Goal: Information Seeking & Learning: Find contact information

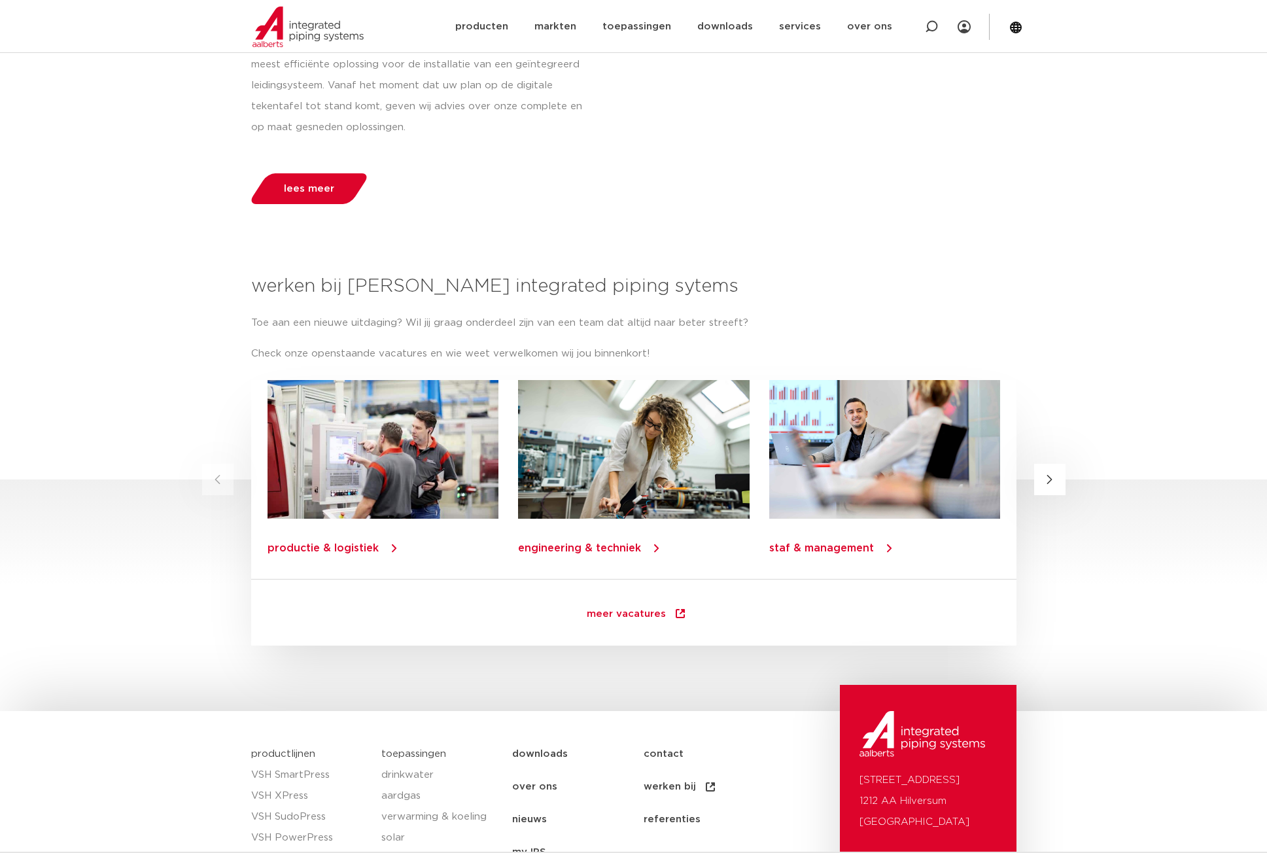
scroll to position [1439, 0]
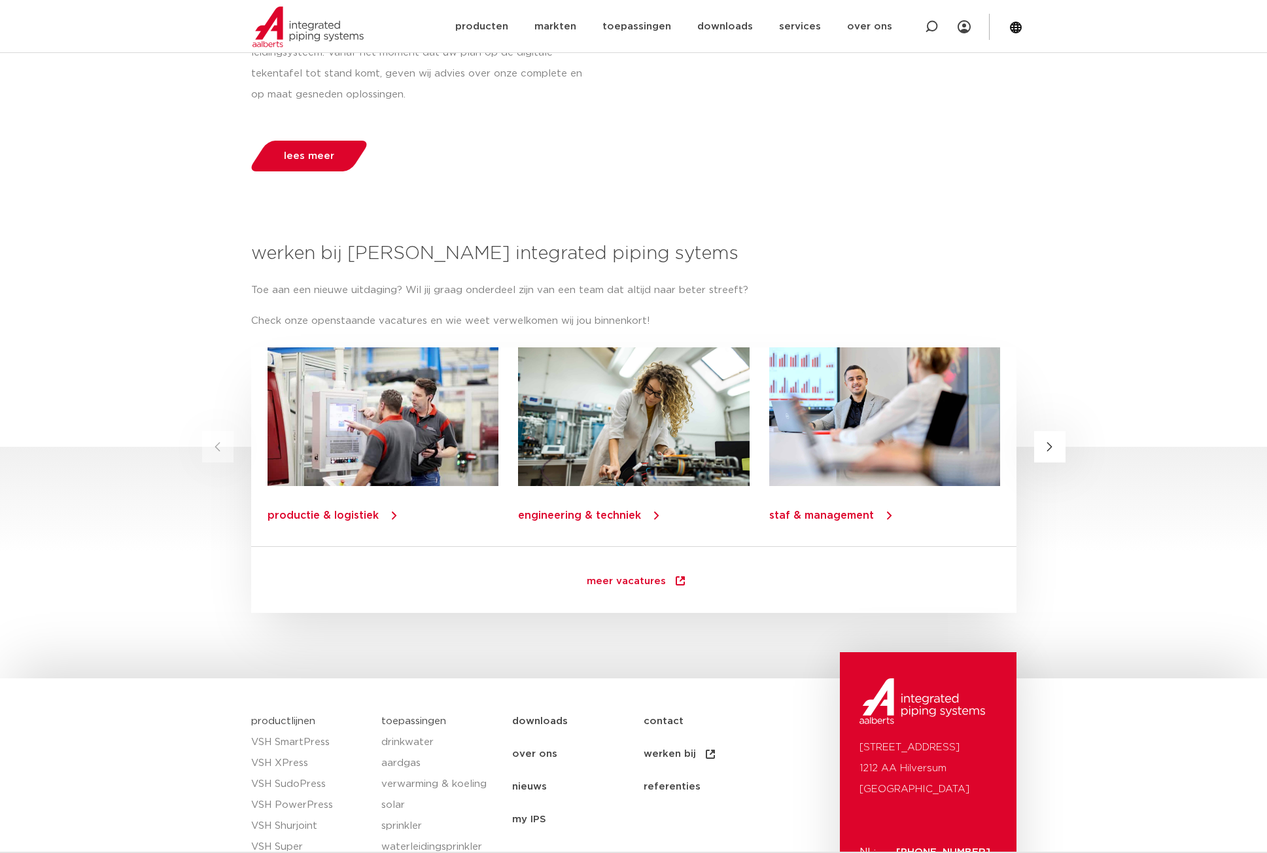
click at [1070, 452] on section "productie & logistiek engineering & techniek staf & management leerplaatsen & s…" at bounding box center [633, 479] width 1267 height 265
click at [1054, 450] on button "Next slide" at bounding box center [1049, 446] width 31 height 31
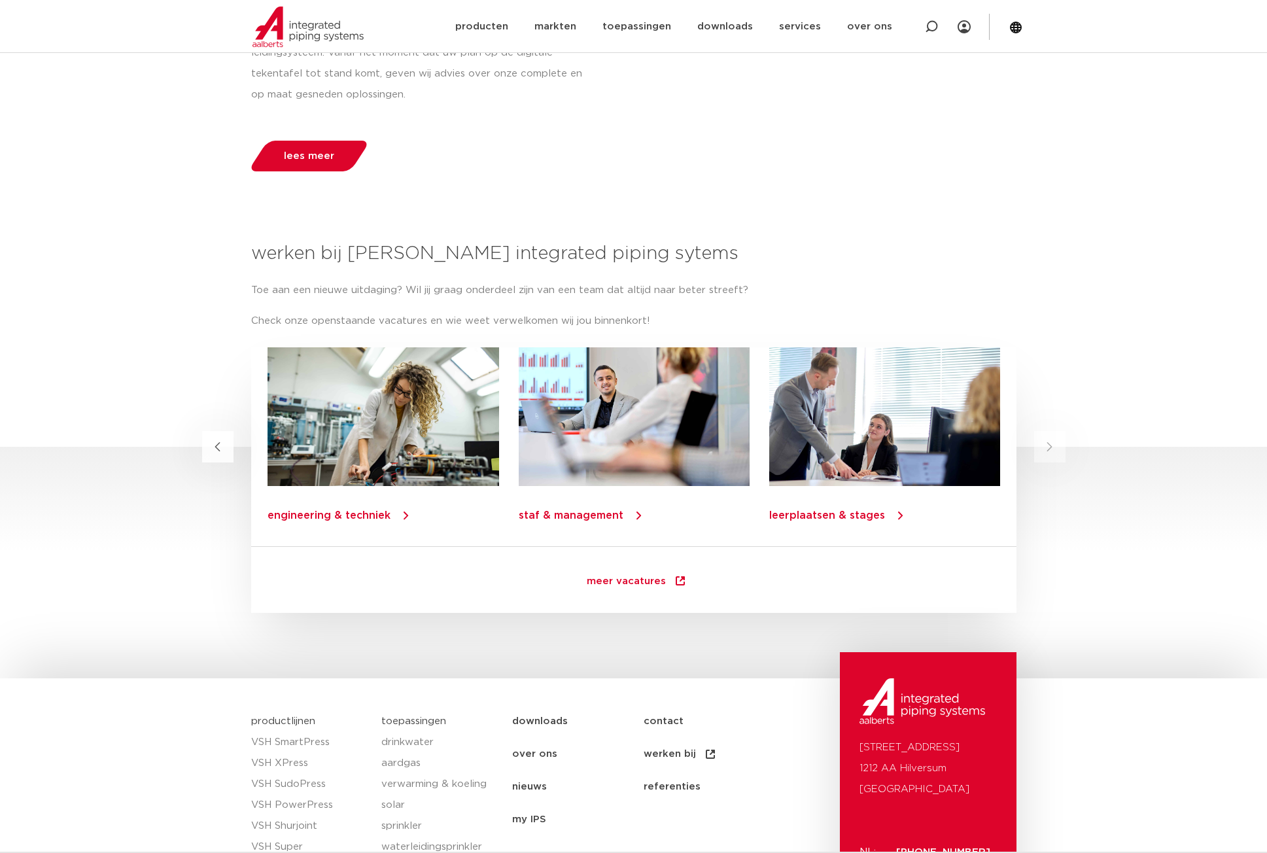
click at [228, 445] on button "Previous slide" at bounding box center [217, 446] width 31 height 31
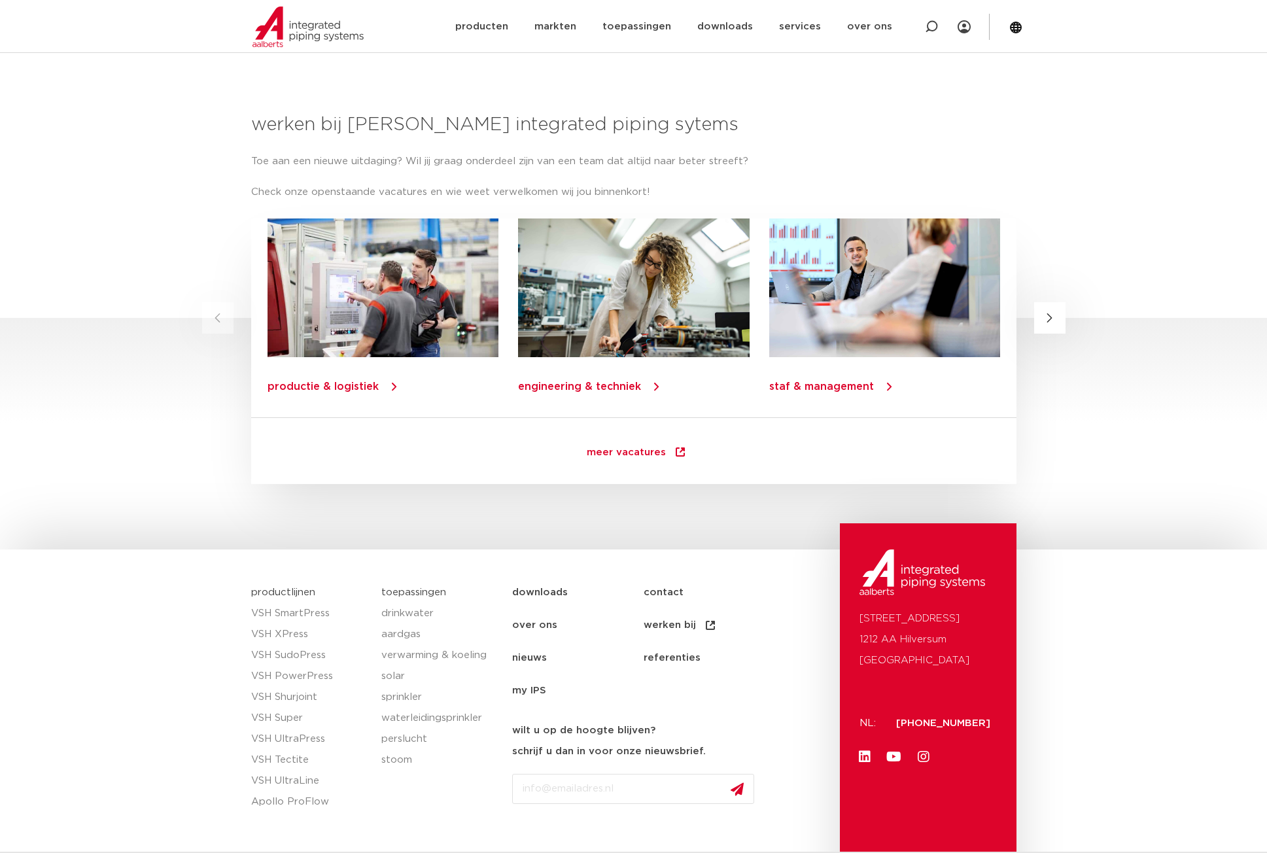
scroll to position [1569, 0]
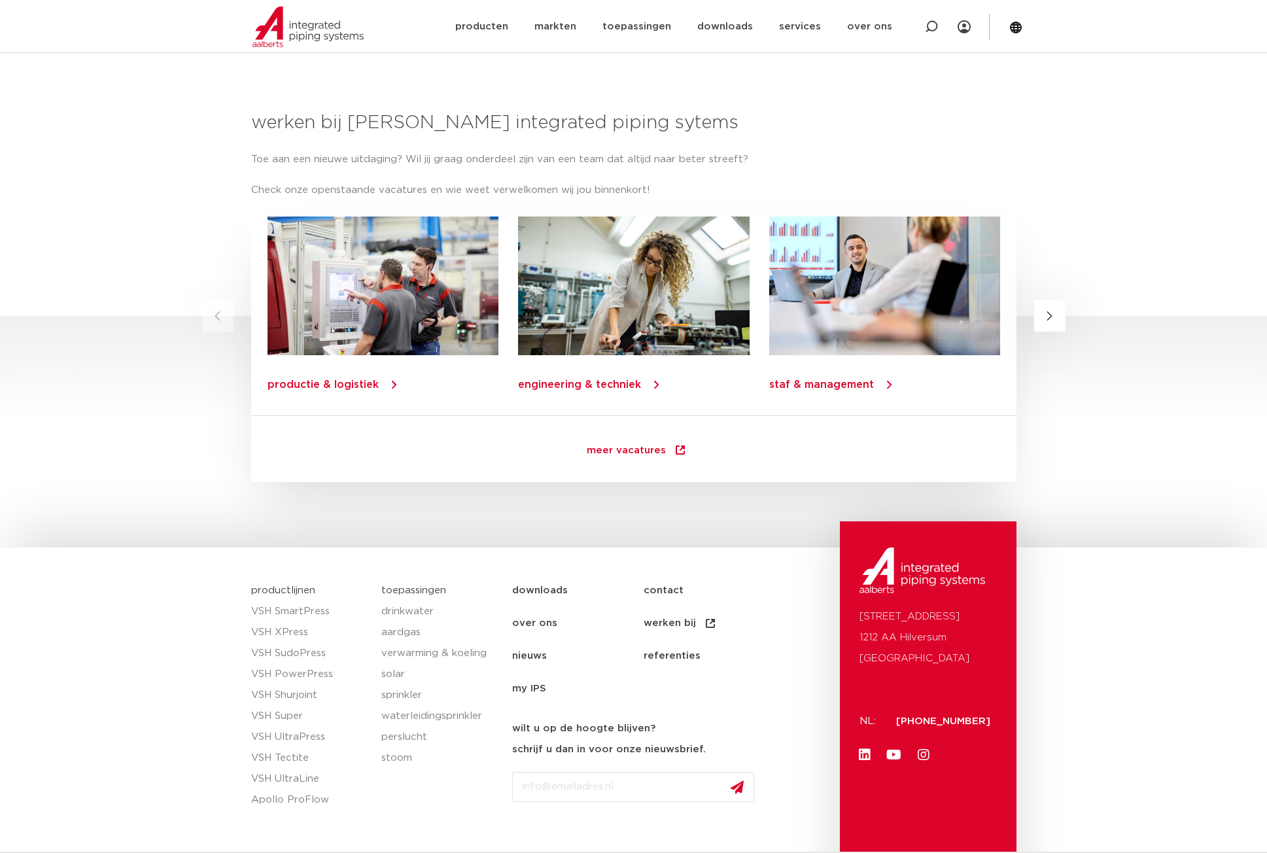
click at [627, 455] on span "meer vacatures" at bounding box center [626, 451] width 79 height 13
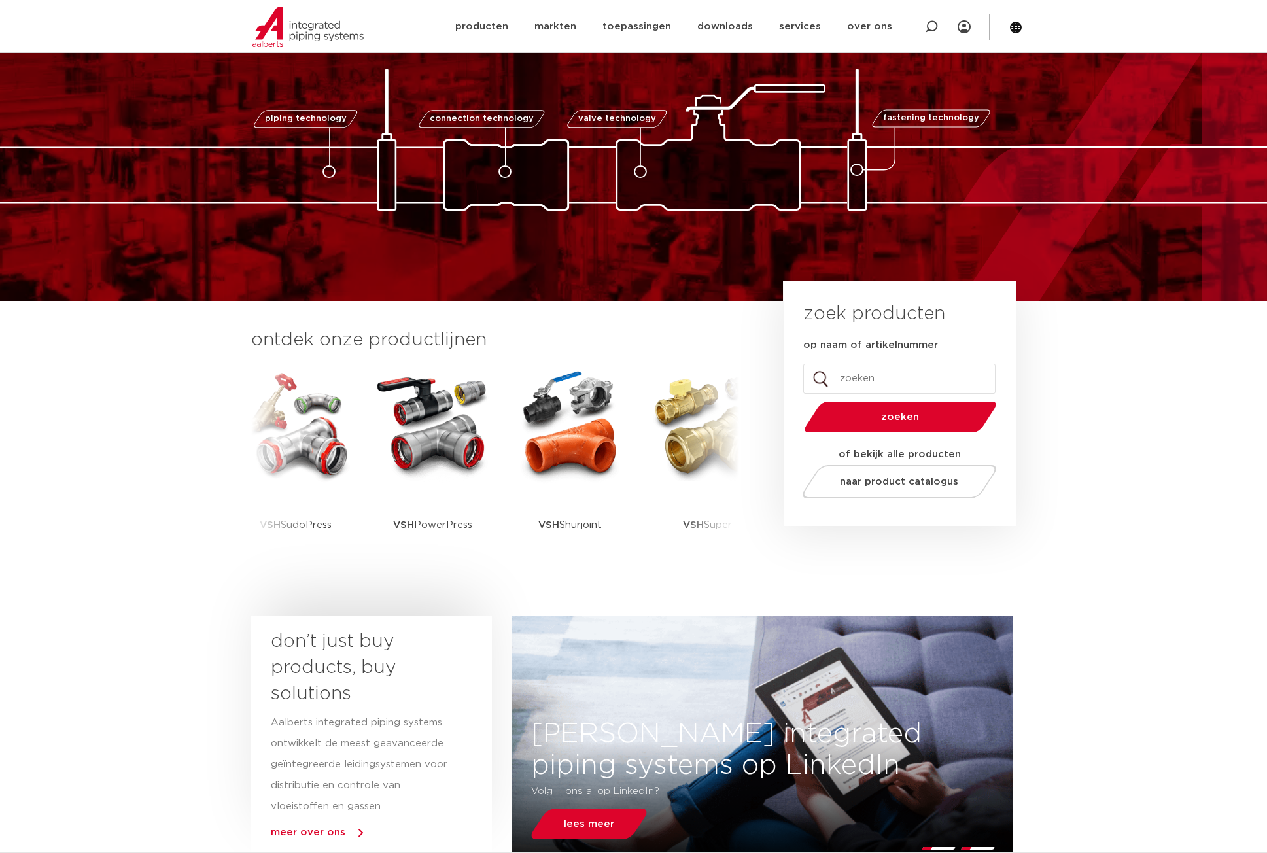
scroll to position [0, 0]
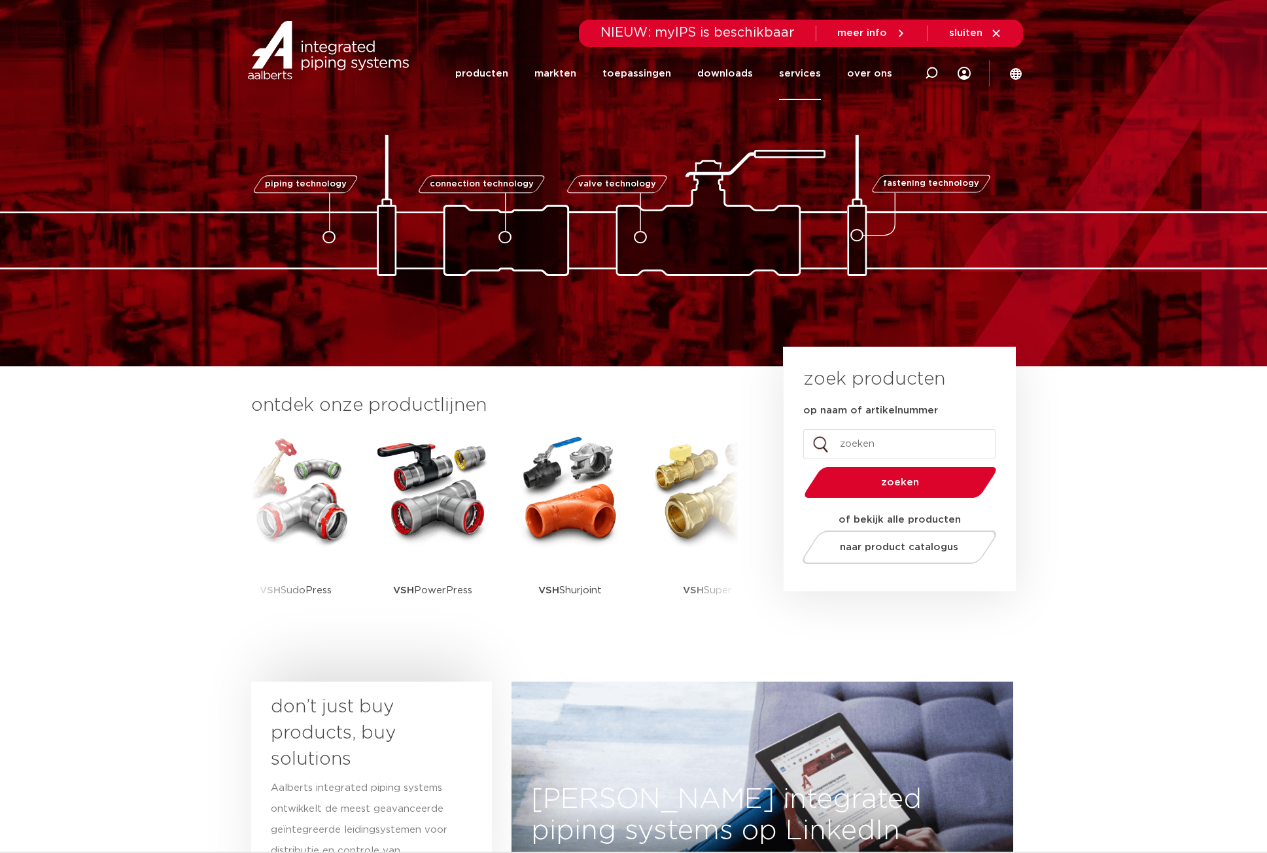
click at [807, 78] on link "services" at bounding box center [800, 73] width 42 height 53
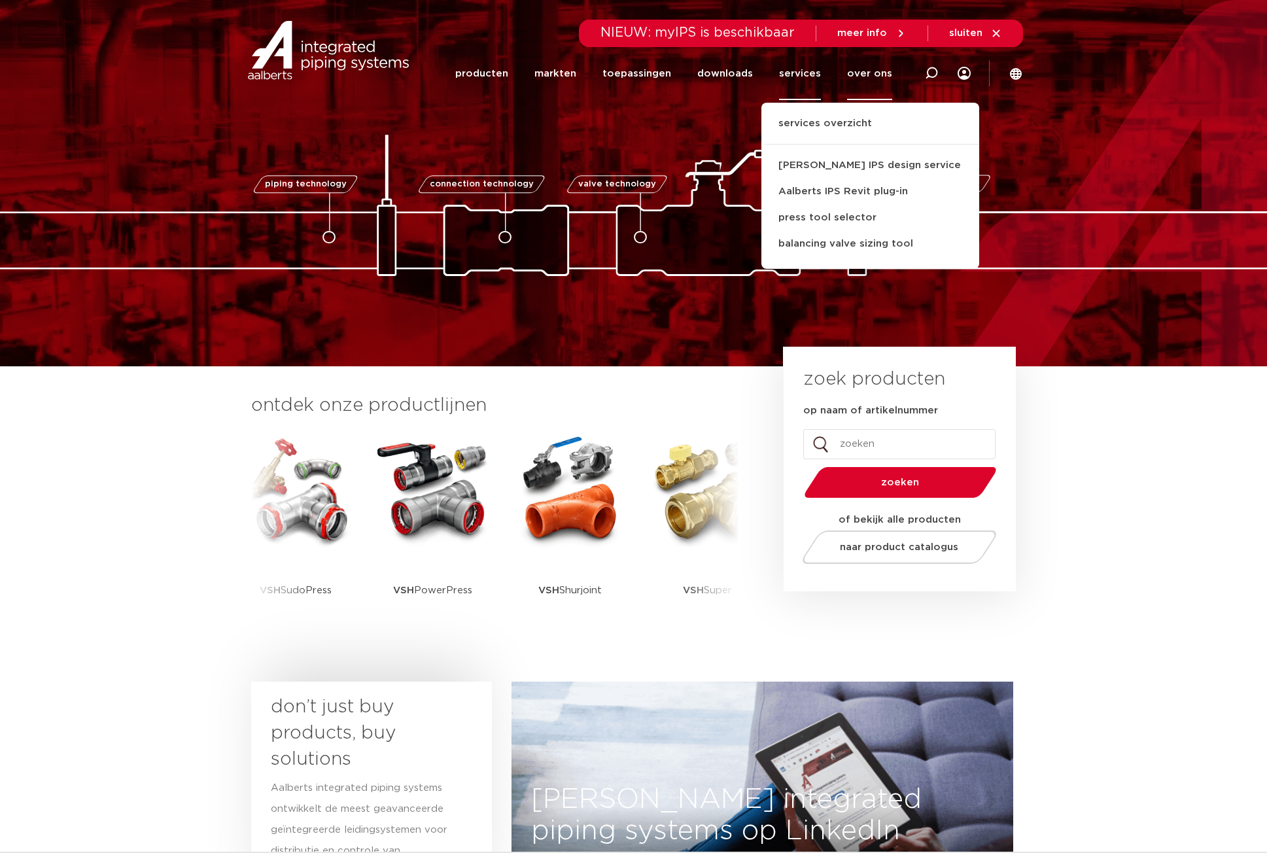
click at [870, 75] on link "over ons" at bounding box center [869, 73] width 45 height 53
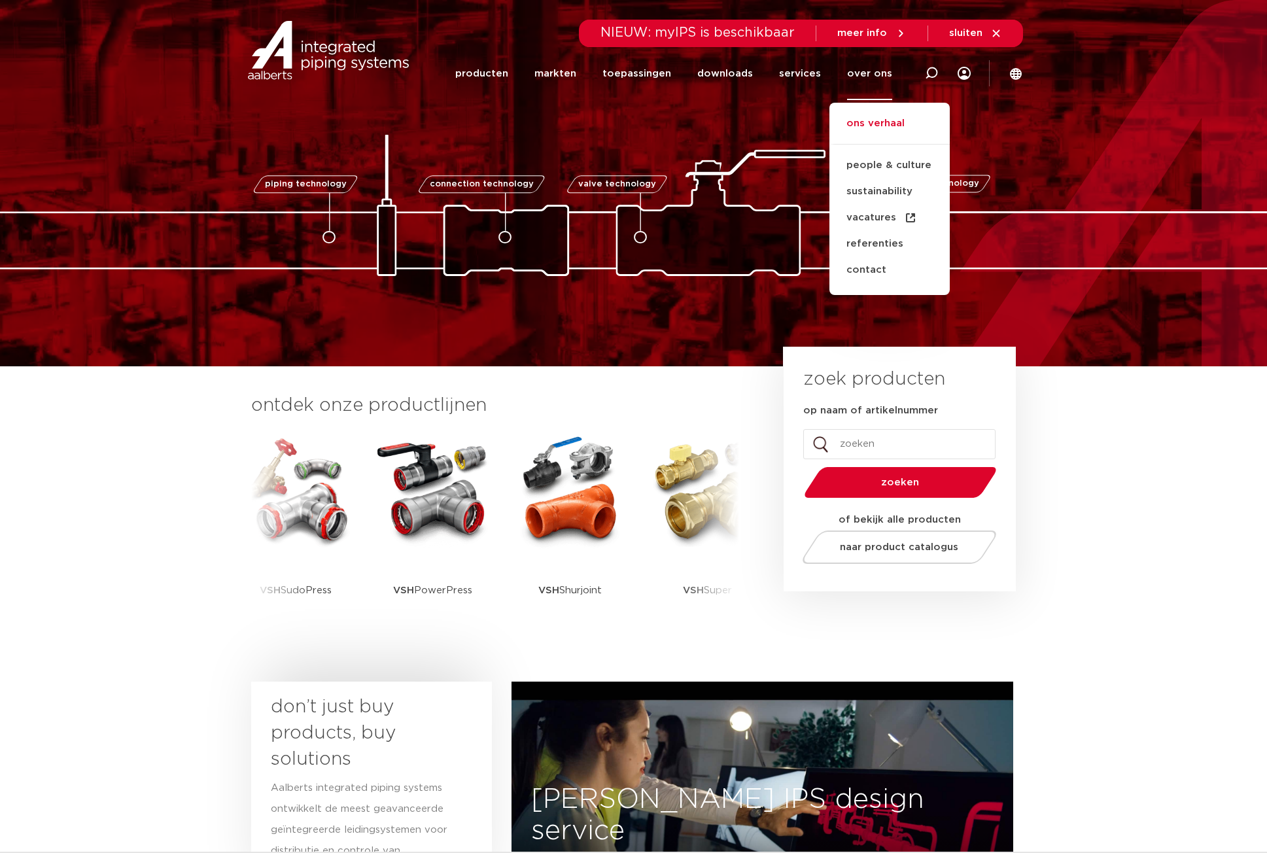
click at [891, 117] on link "ons verhaal" at bounding box center [889, 130] width 120 height 29
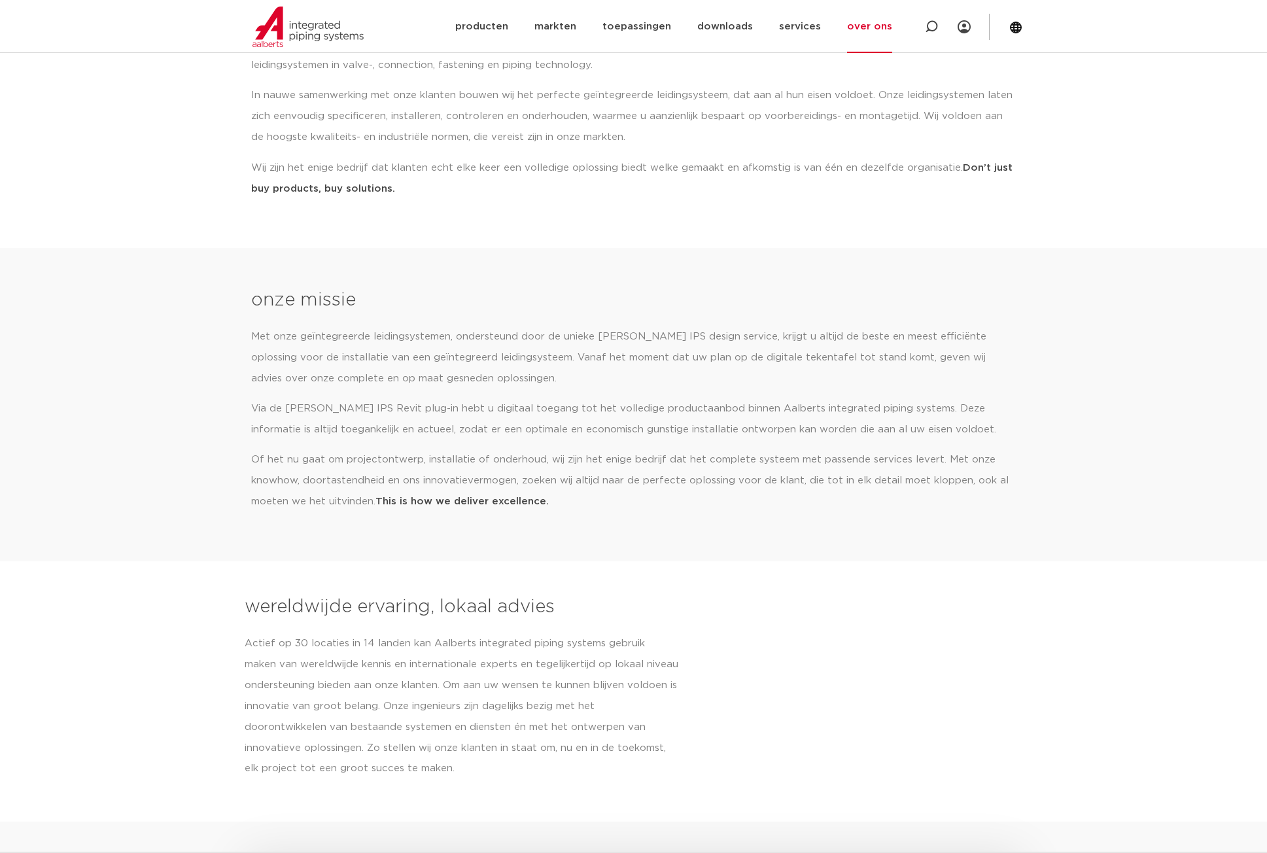
scroll to position [251, 0]
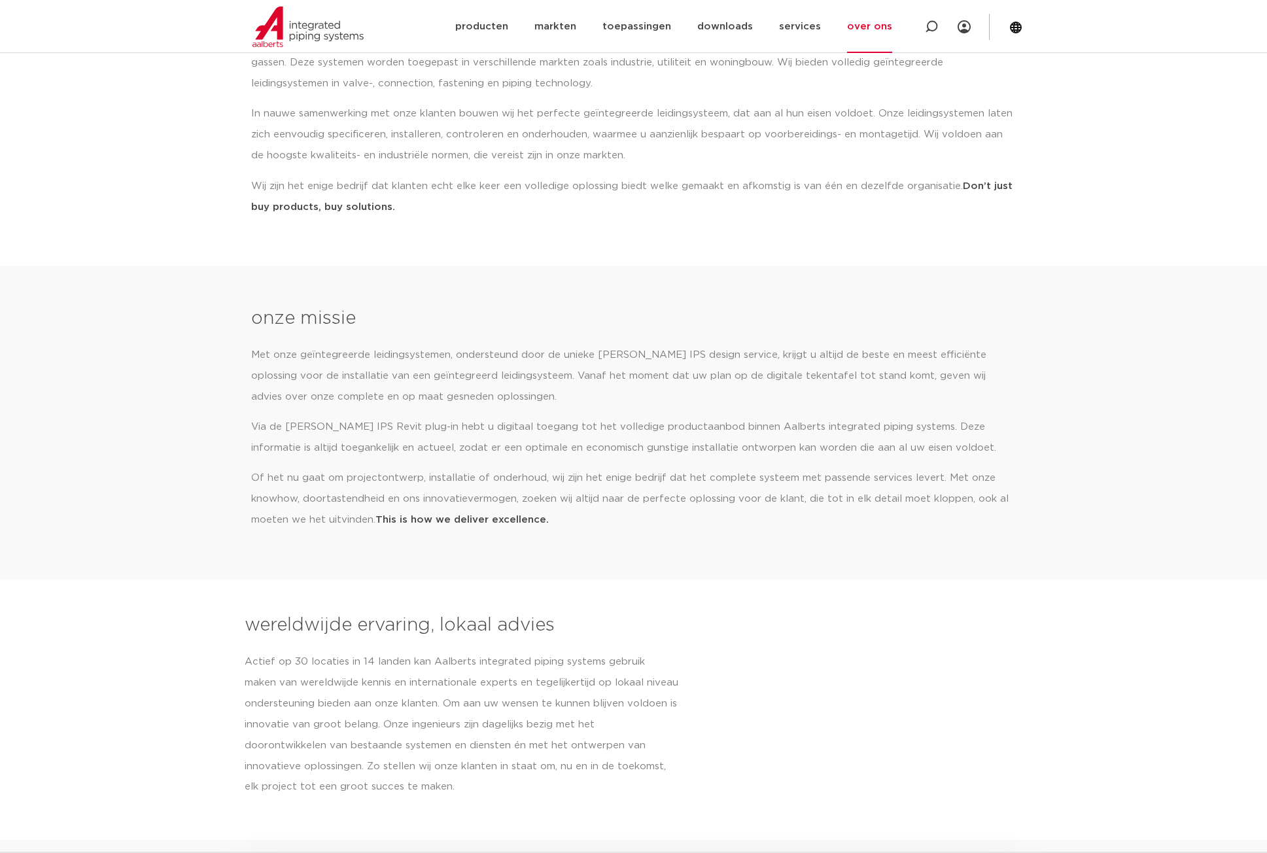
click at [867, 26] on link "over ons" at bounding box center [869, 26] width 45 height 53
click at [873, 170] on link "vacatures" at bounding box center [889, 171] width 120 height 26
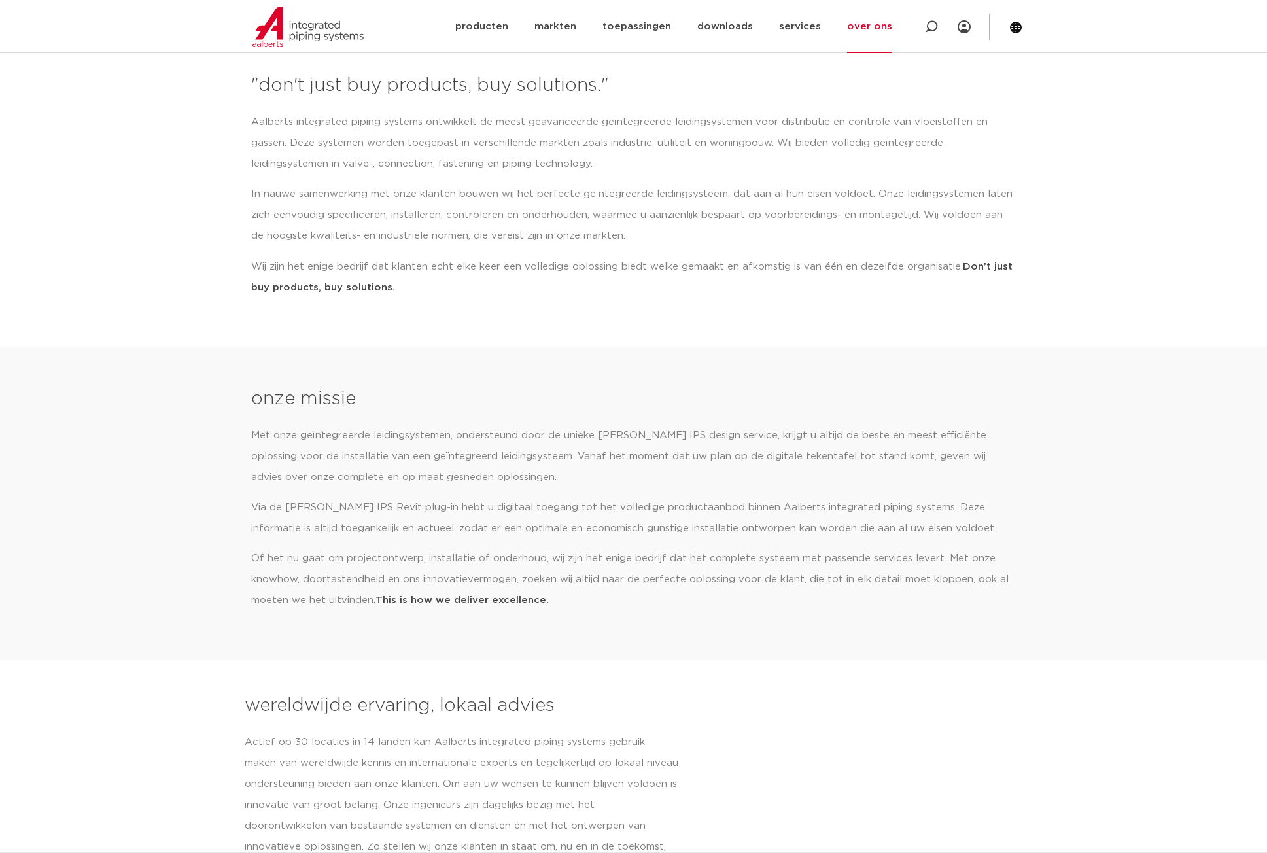
scroll to position [0, 0]
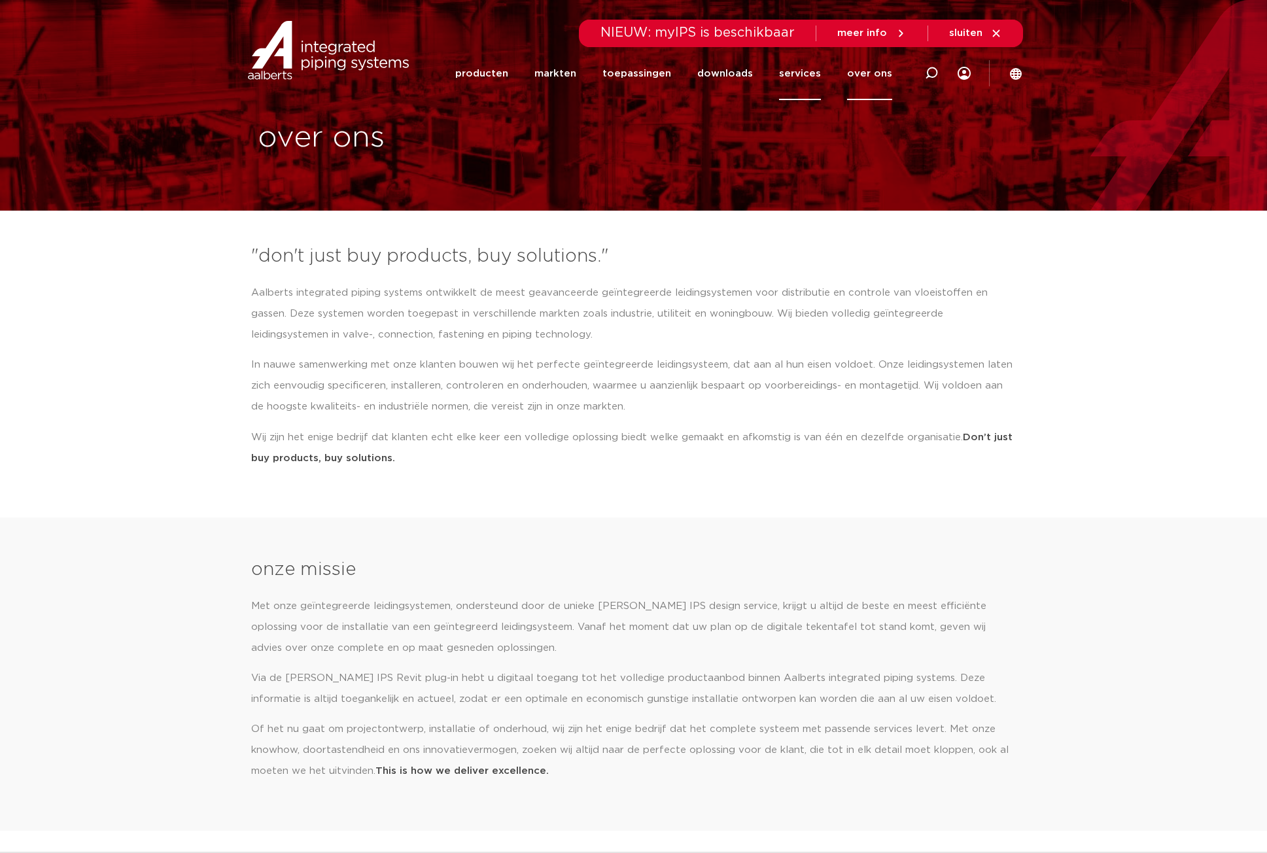
click at [794, 72] on link "services" at bounding box center [800, 73] width 42 height 53
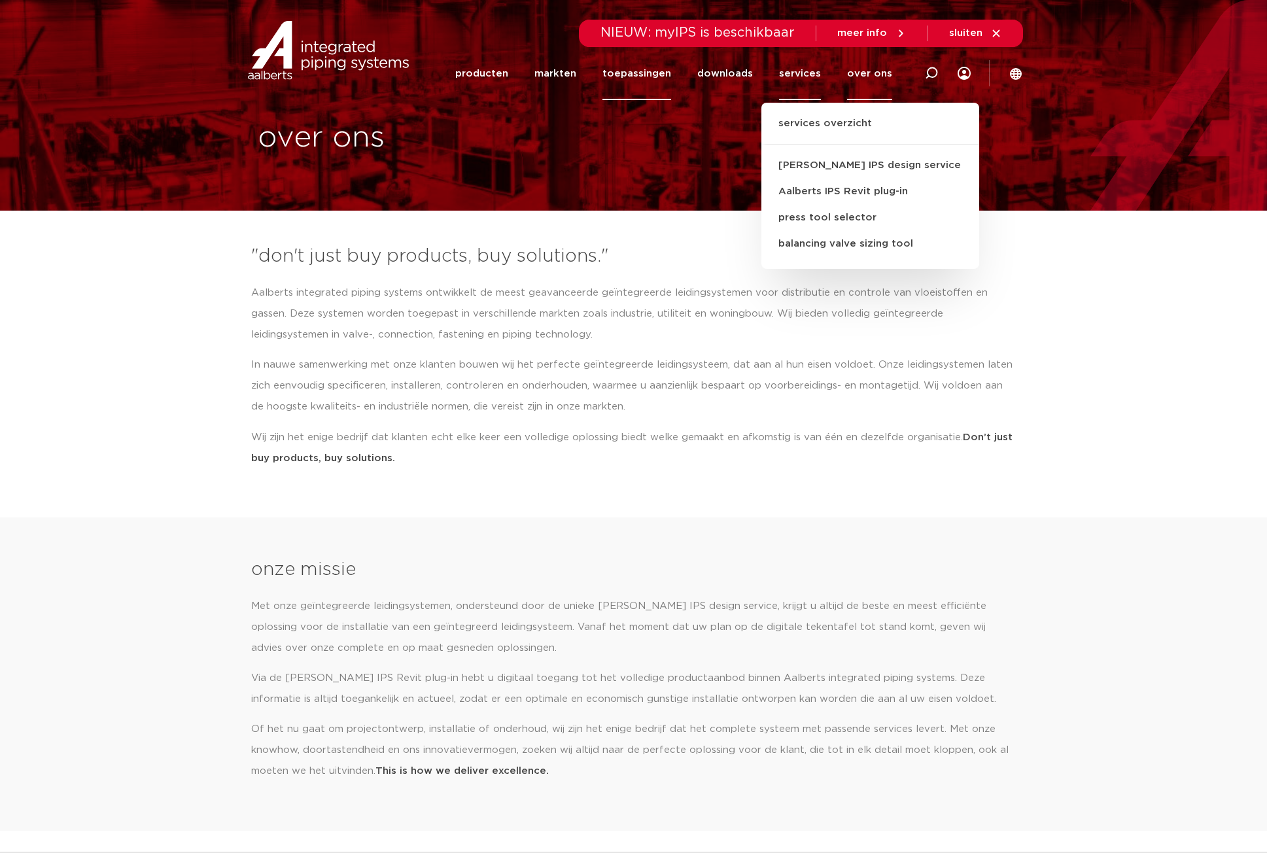
click at [627, 70] on link "toepassingen" at bounding box center [636, 73] width 69 height 53
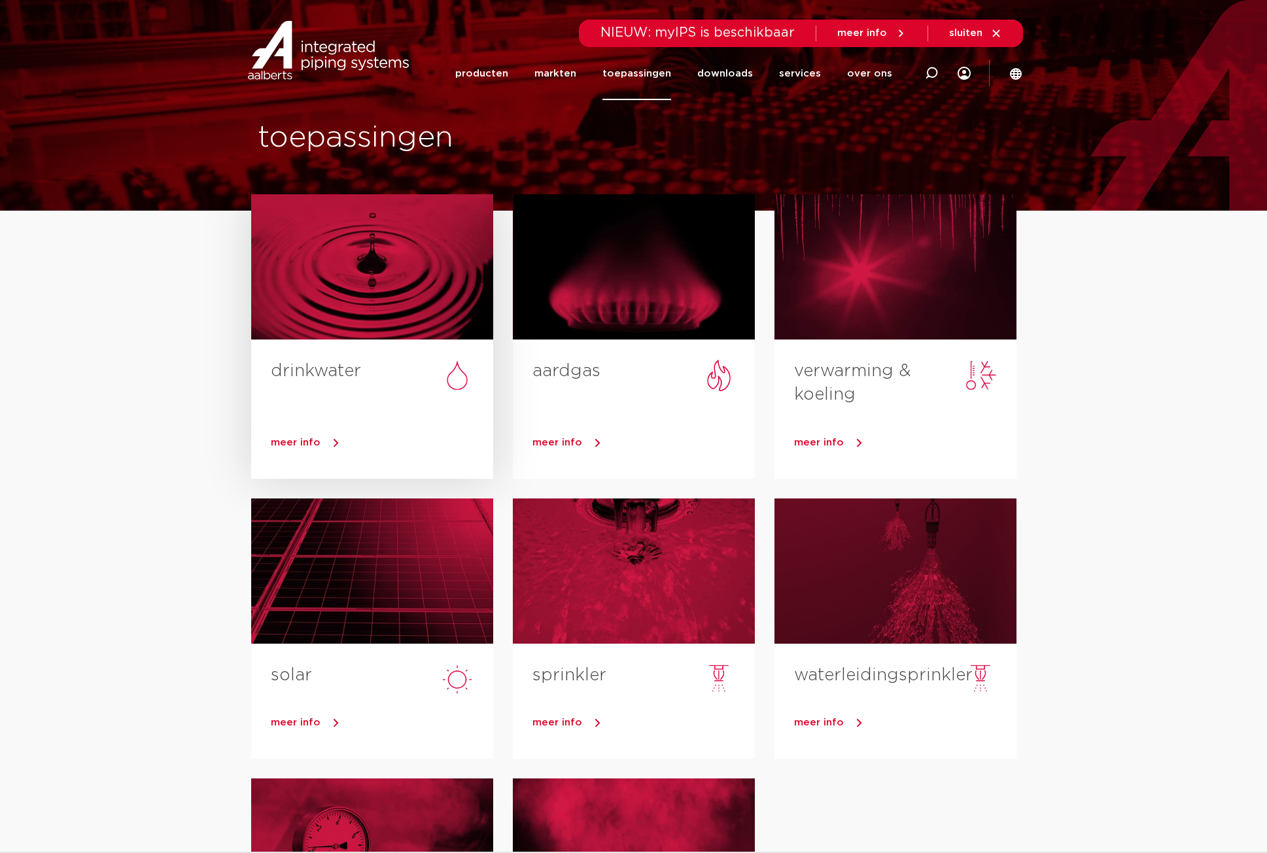
click at [339, 368] on link "drinkwater" at bounding box center [316, 370] width 90 height 17
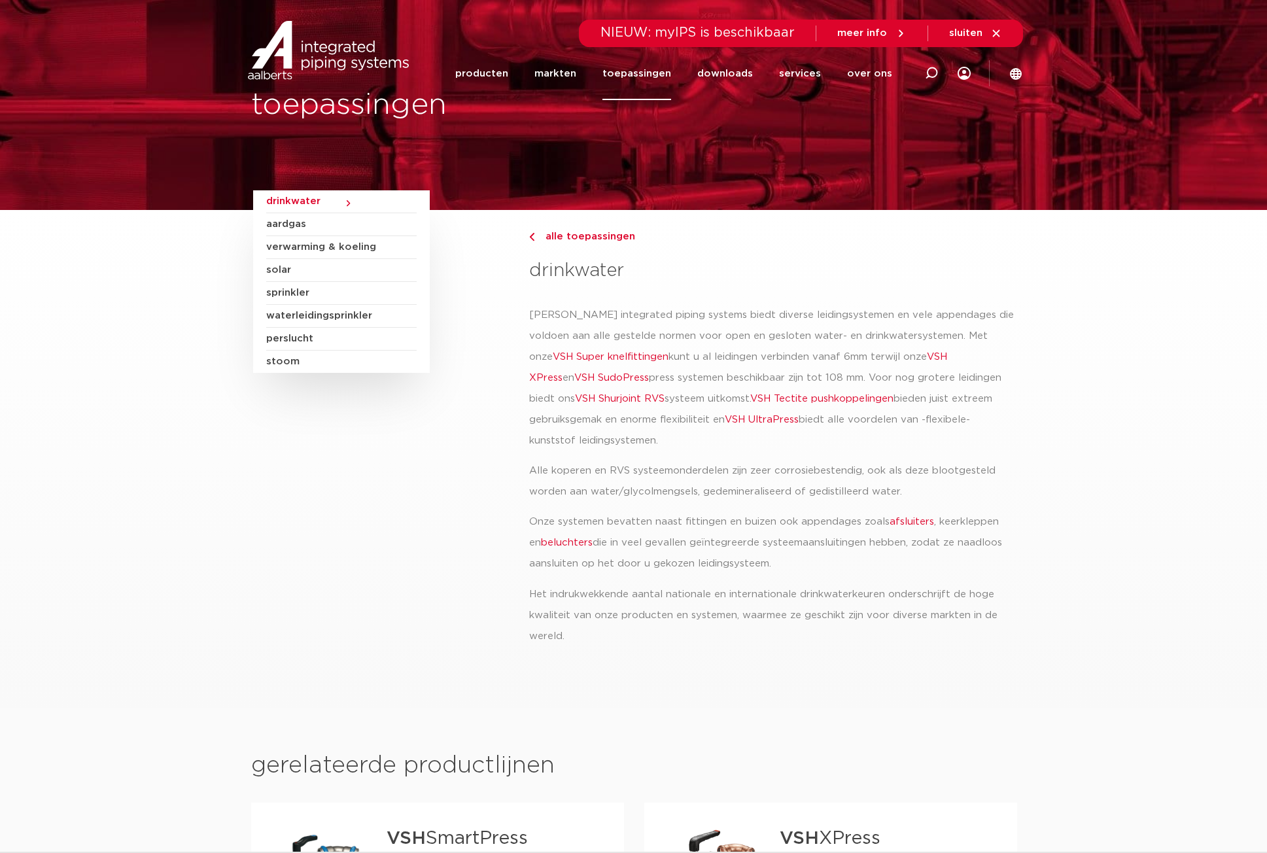
click at [283, 269] on span "solar" at bounding box center [341, 270] width 150 height 23
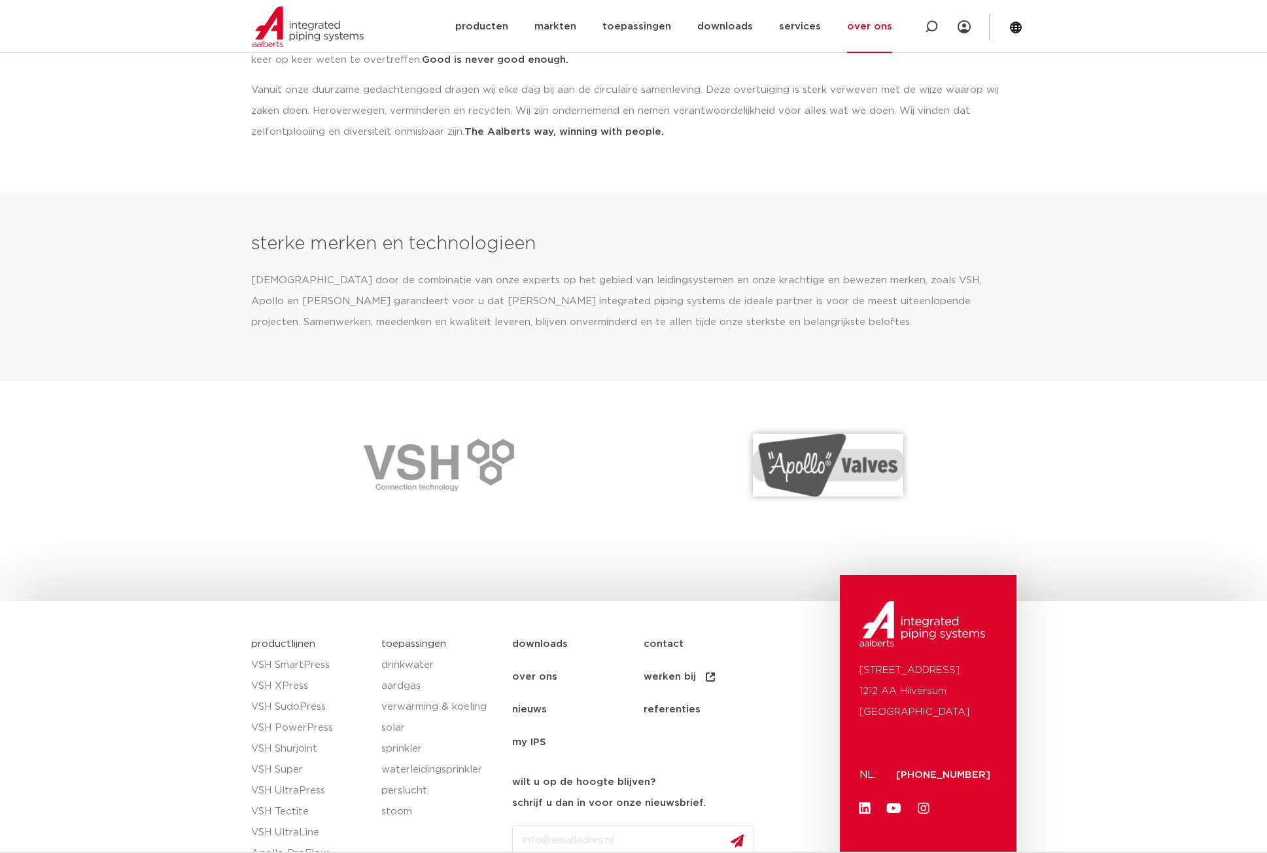
scroll to position [1690, 0]
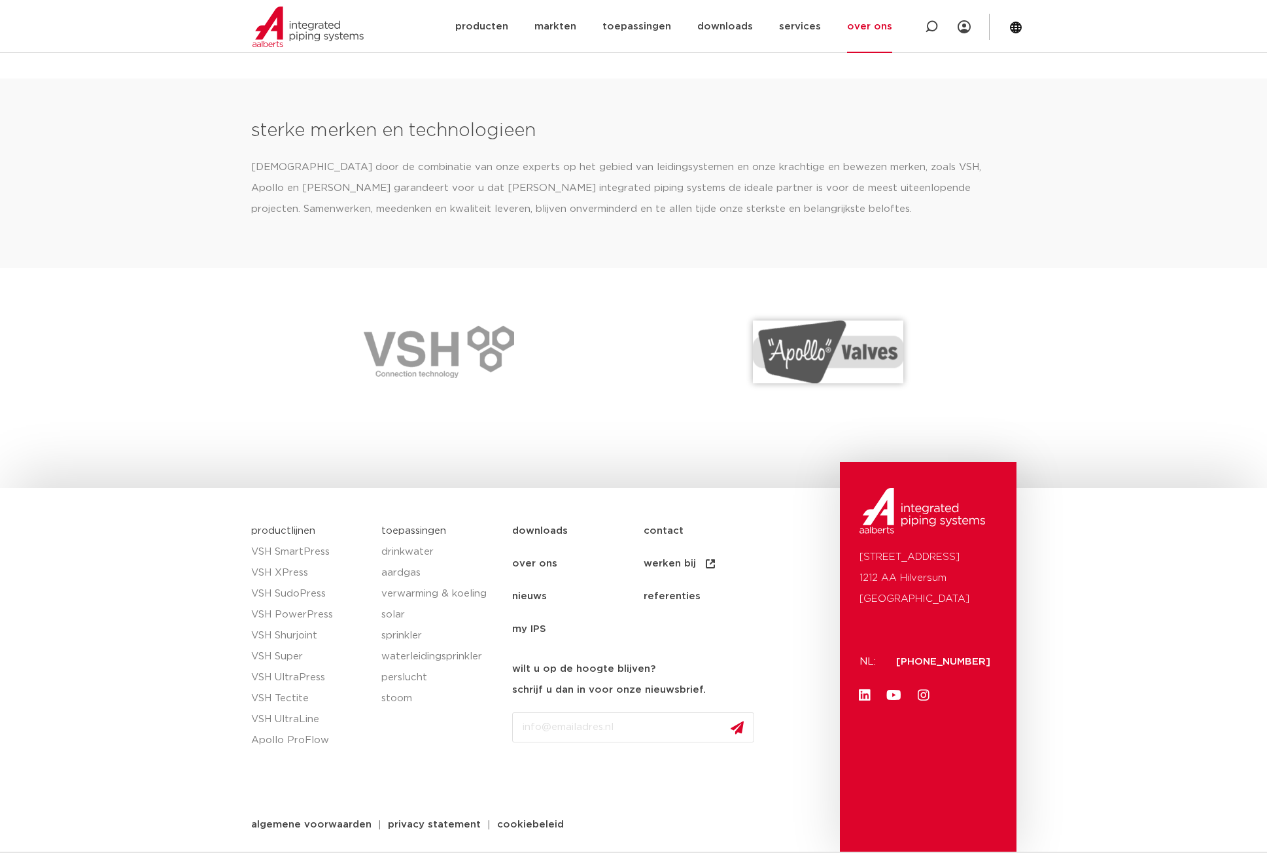
drag, startPoint x: 993, startPoint y: 556, endPoint x: 857, endPoint y: 556, distance: 136.7
click at [857, 556] on div "[STREET_ADDRESS]: [PHONE_NUMBER] Linkedin Youtube Instagram" at bounding box center [928, 657] width 177 height 390
copy p "[STREET_ADDRESS]"
